Goal: Find specific page/section: Find specific page/section

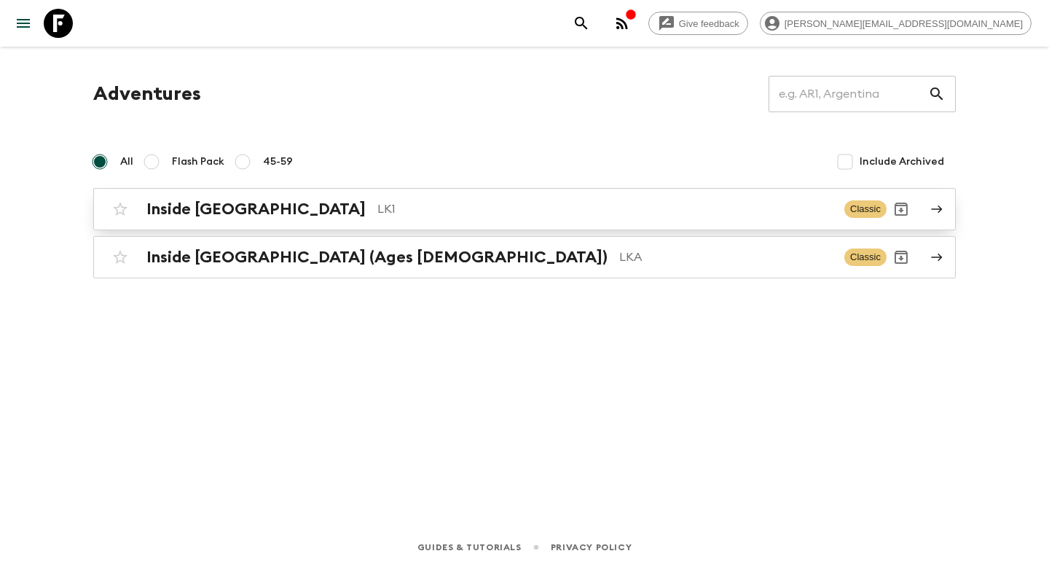
click at [377, 217] on p "LK1" at bounding box center [604, 208] width 455 height 17
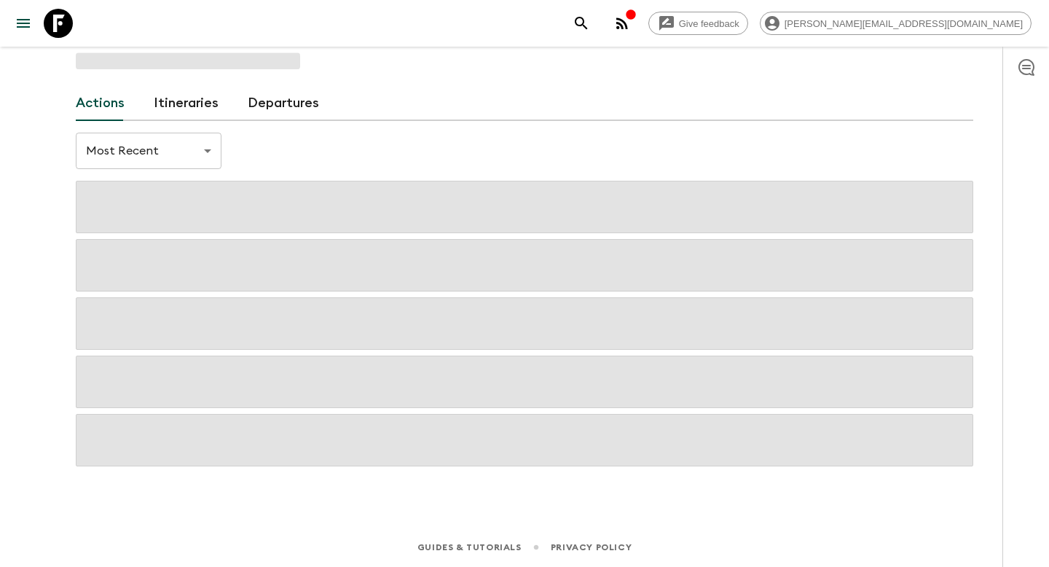
click at [330, 217] on span at bounding box center [524, 207] width 897 height 52
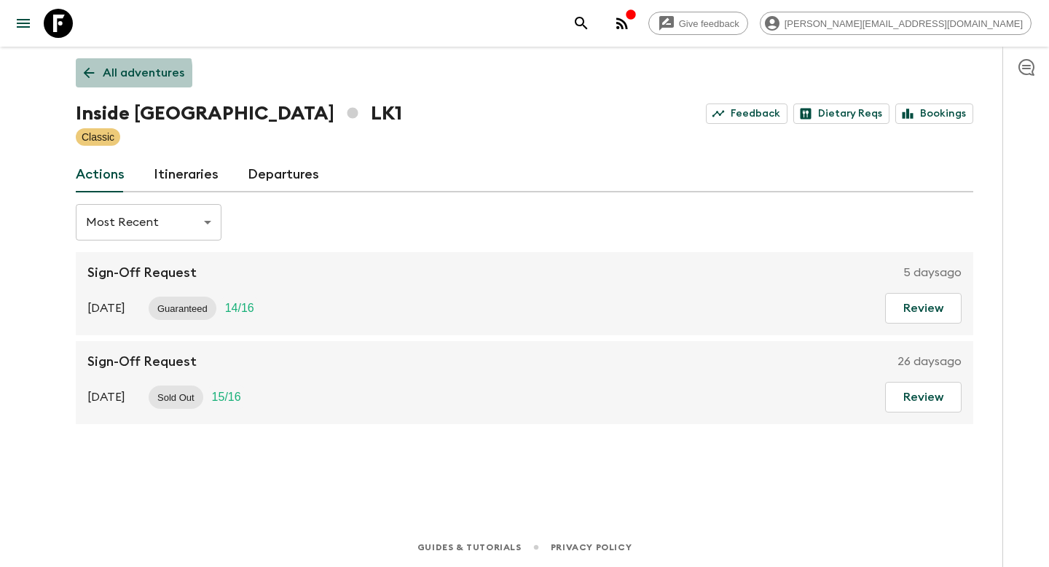
click at [93, 77] on icon at bounding box center [89, 73] width 16 height 16
